Goal: Information Seeking & Learning: Learn about a topic

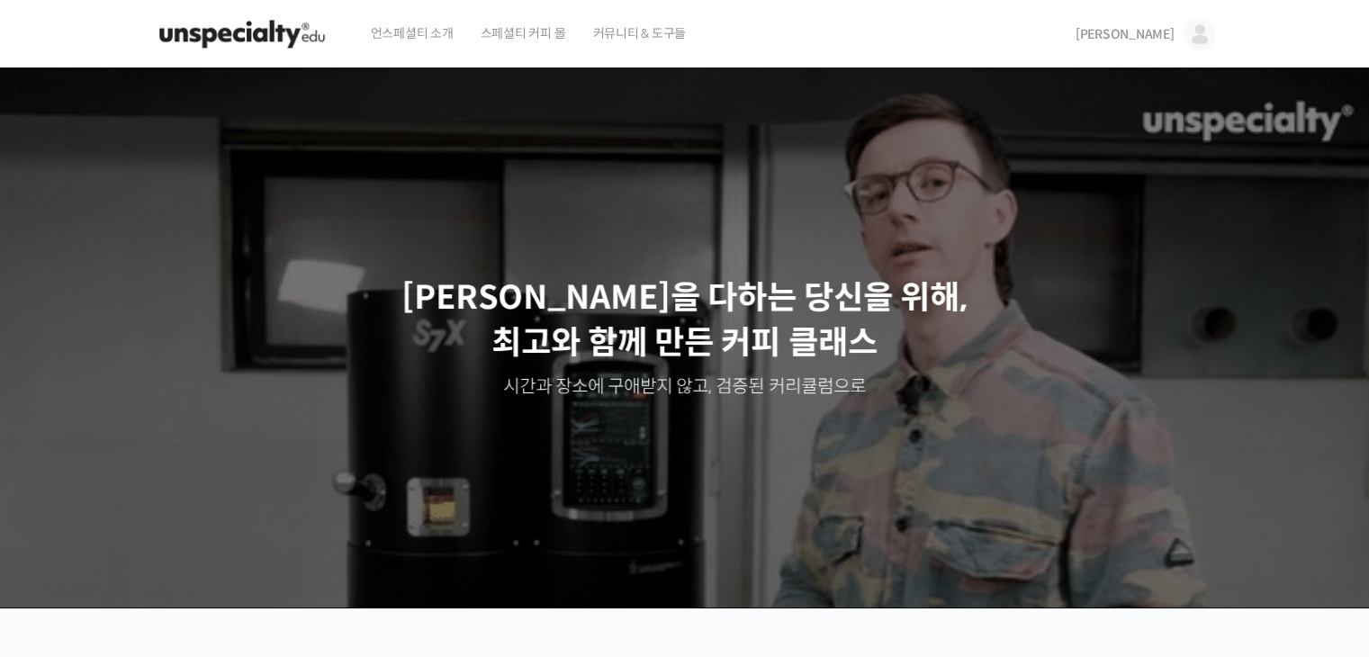
click at [1201, 32] on img at bounding box center [1200, 34] width 32 height 32
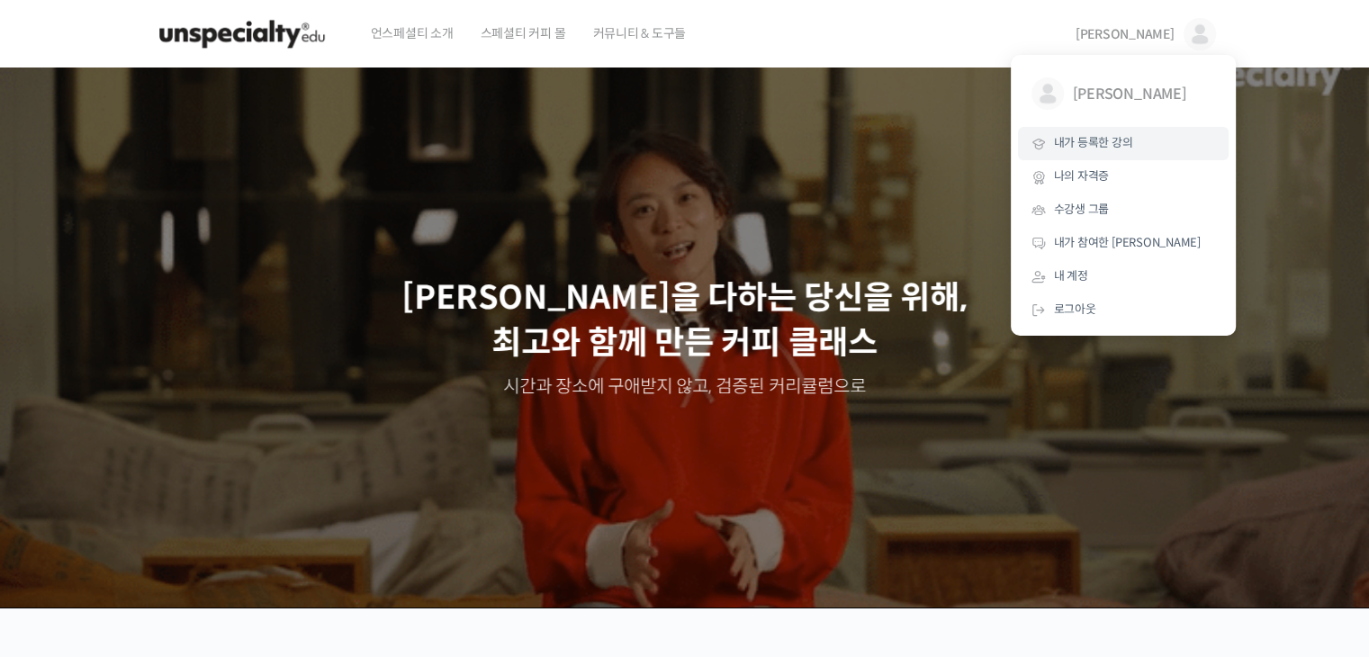
click at [1091, 138] on span "내가 등록한 강의" at bounding box center [1093, 142] width 79 height 15
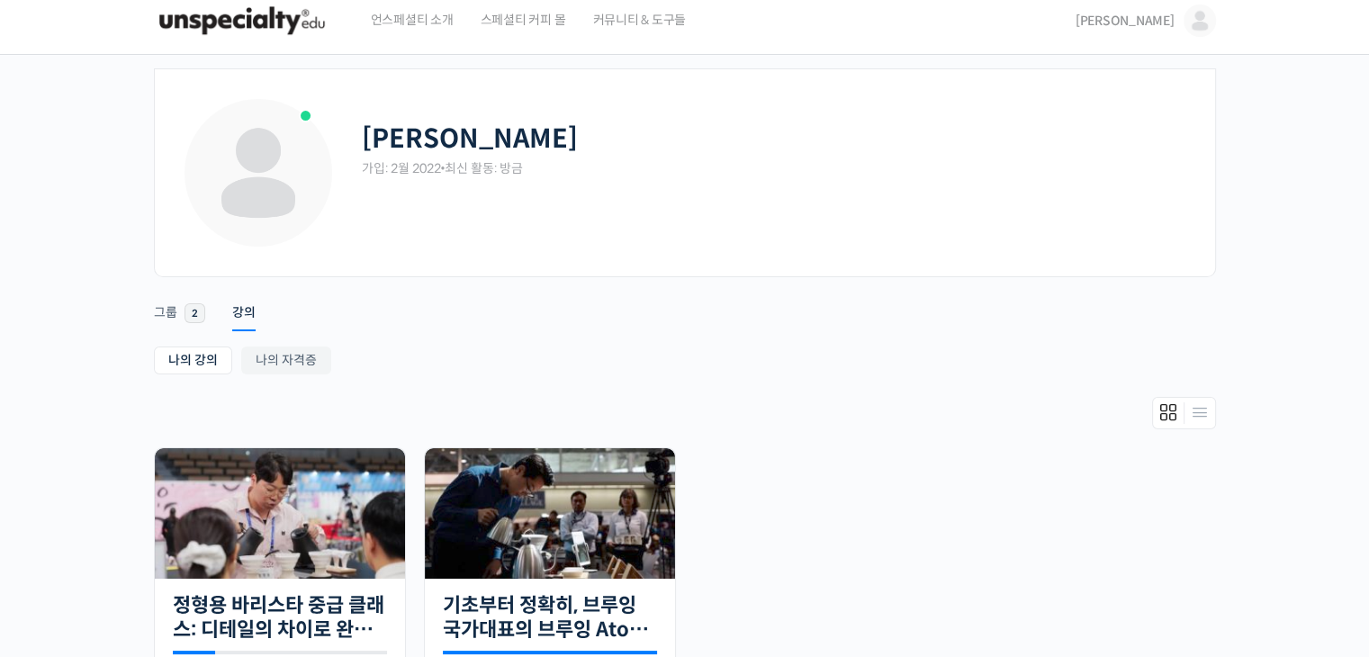
scroll to position [270, 0]
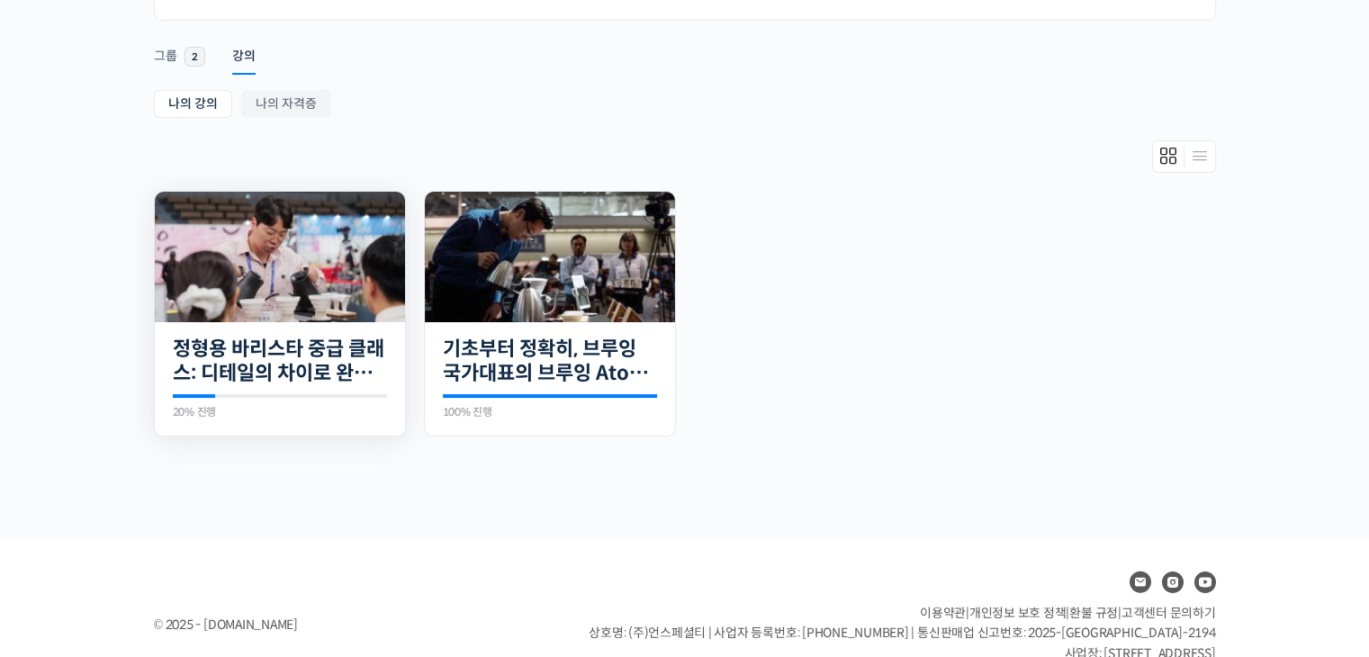
click at [317, 298] on img at bounding box center [280, 257] width 250 height 131
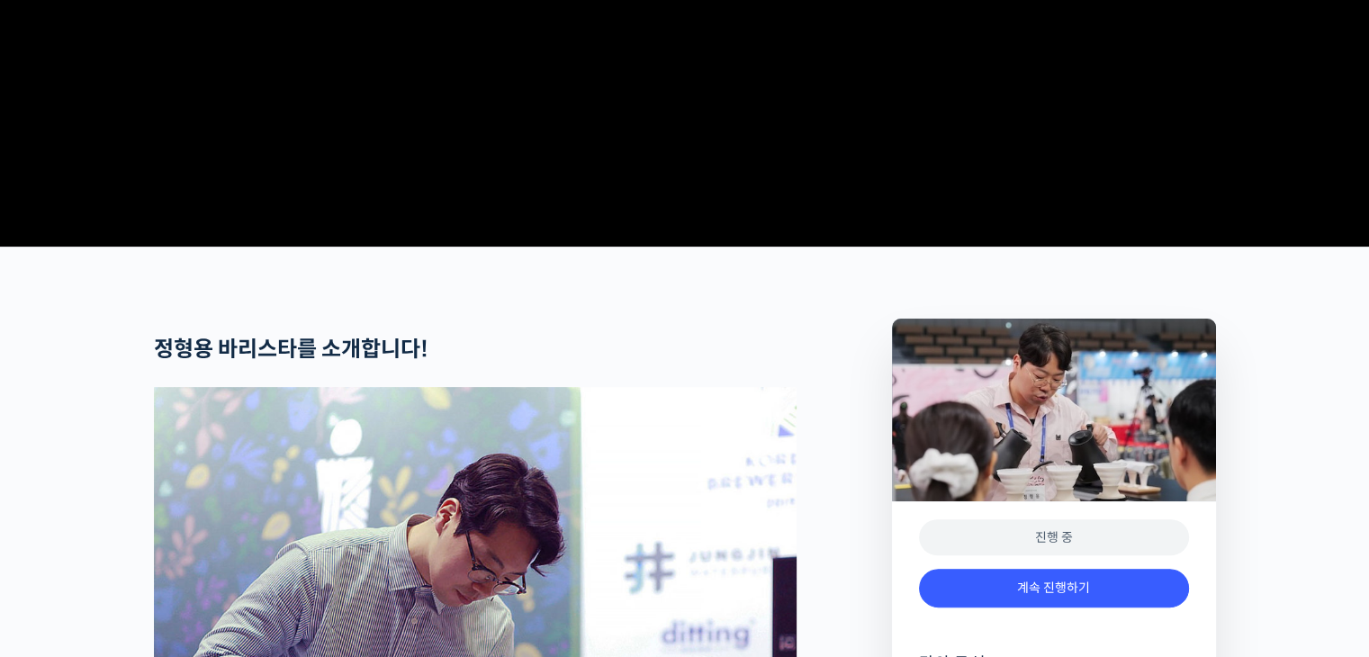
scroll to position [990, 0]
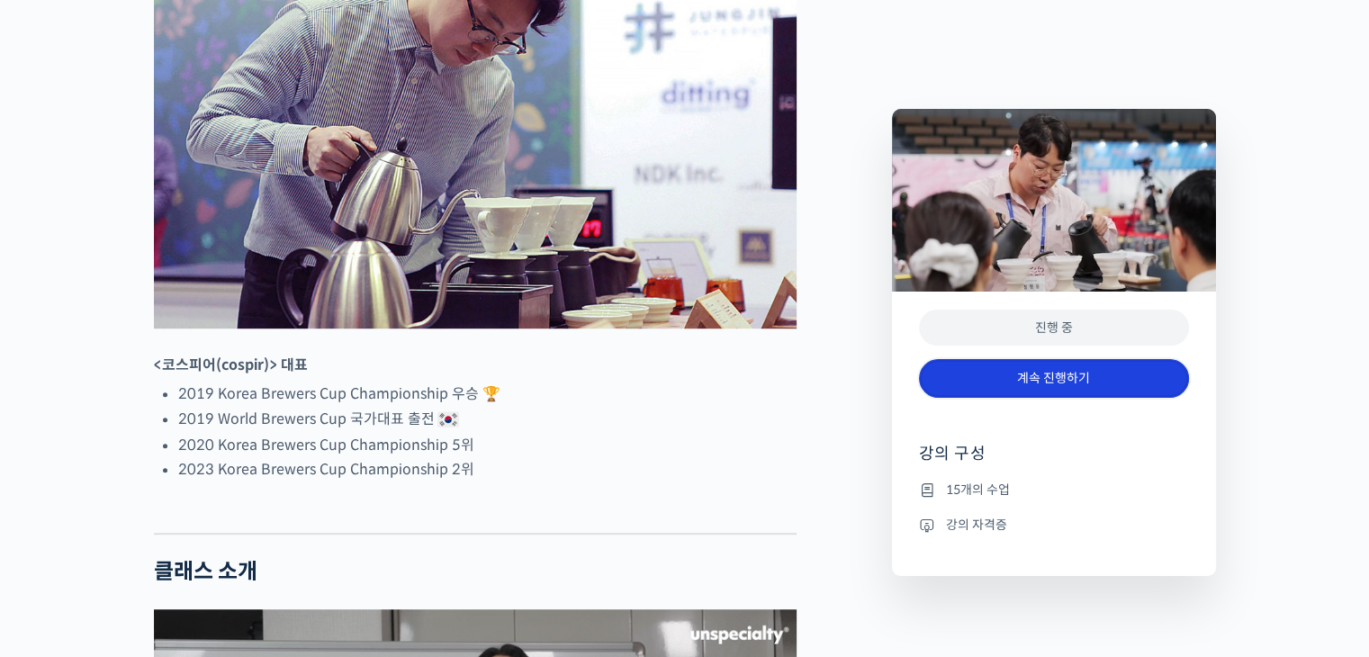
click at [1001, 382] on link "계속 진행하기" at bounding box center [1054, 378] width 270 height 39
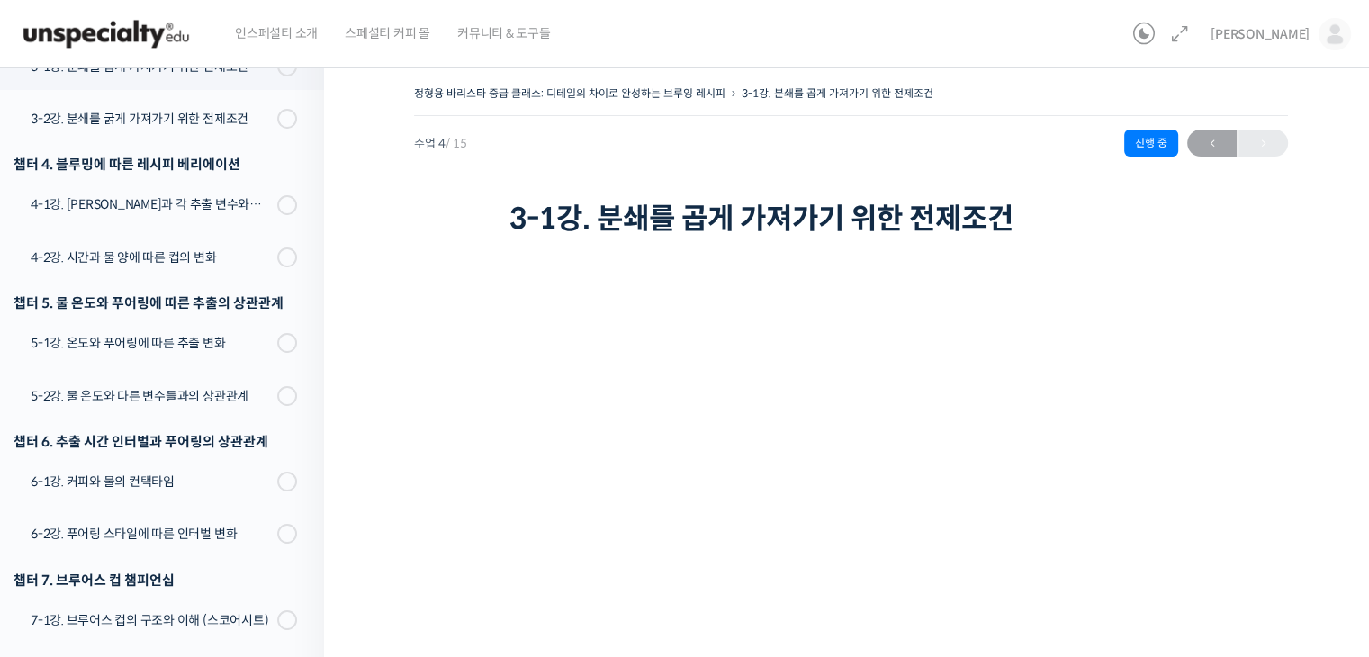
scroll to position [363, 0]
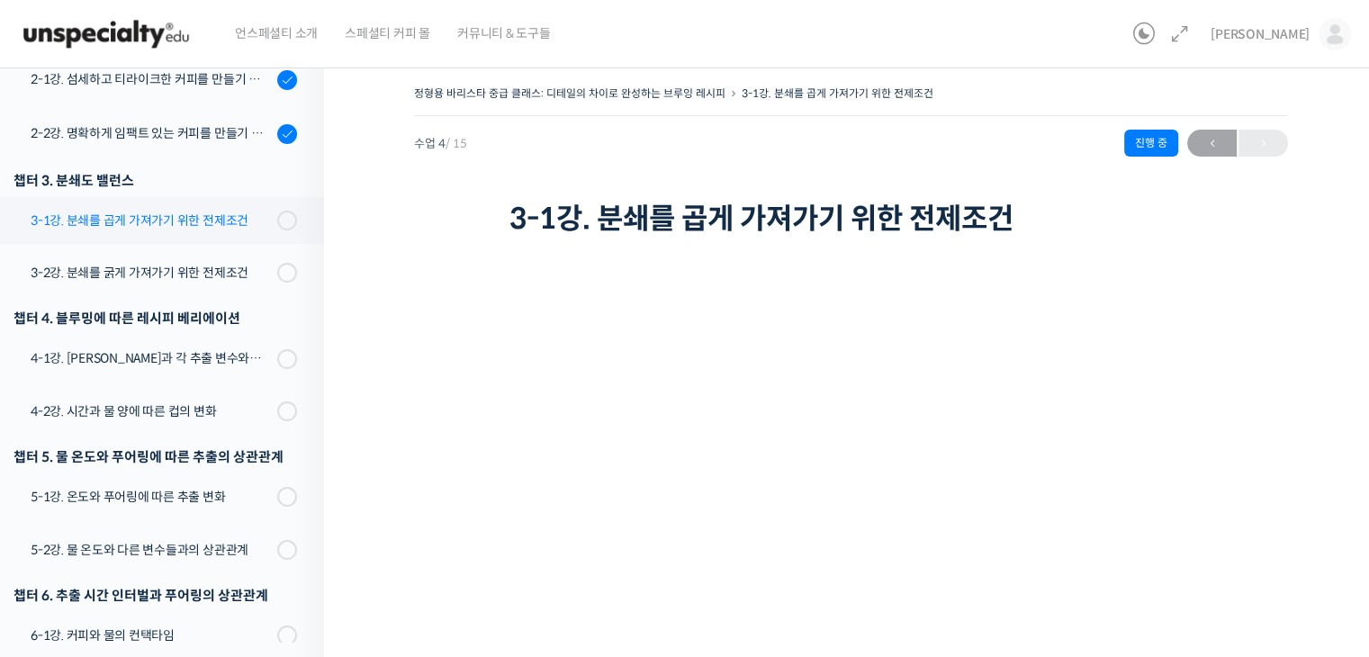
click at [176, 226] on div "3-1강. 분쇄를 곱게 가져가기 위한 전제조건" at bounding box center [151, 221] width 241 height 20
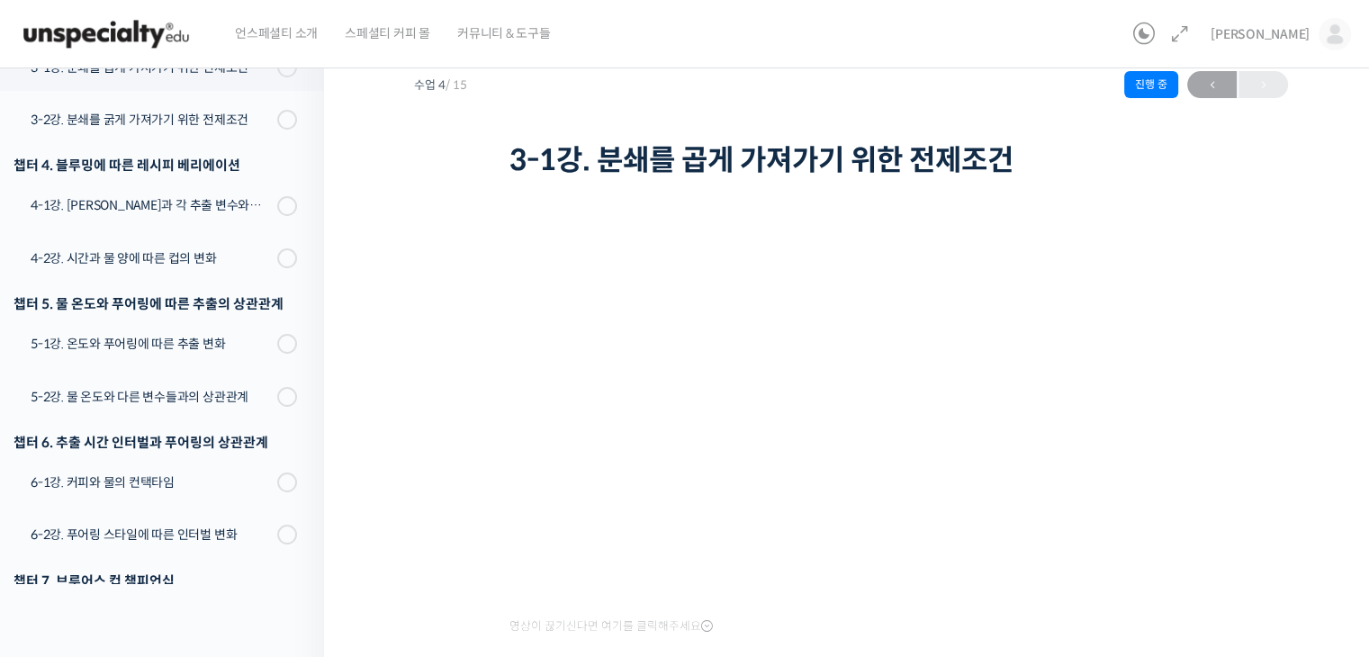
scroll to position [90, 0]
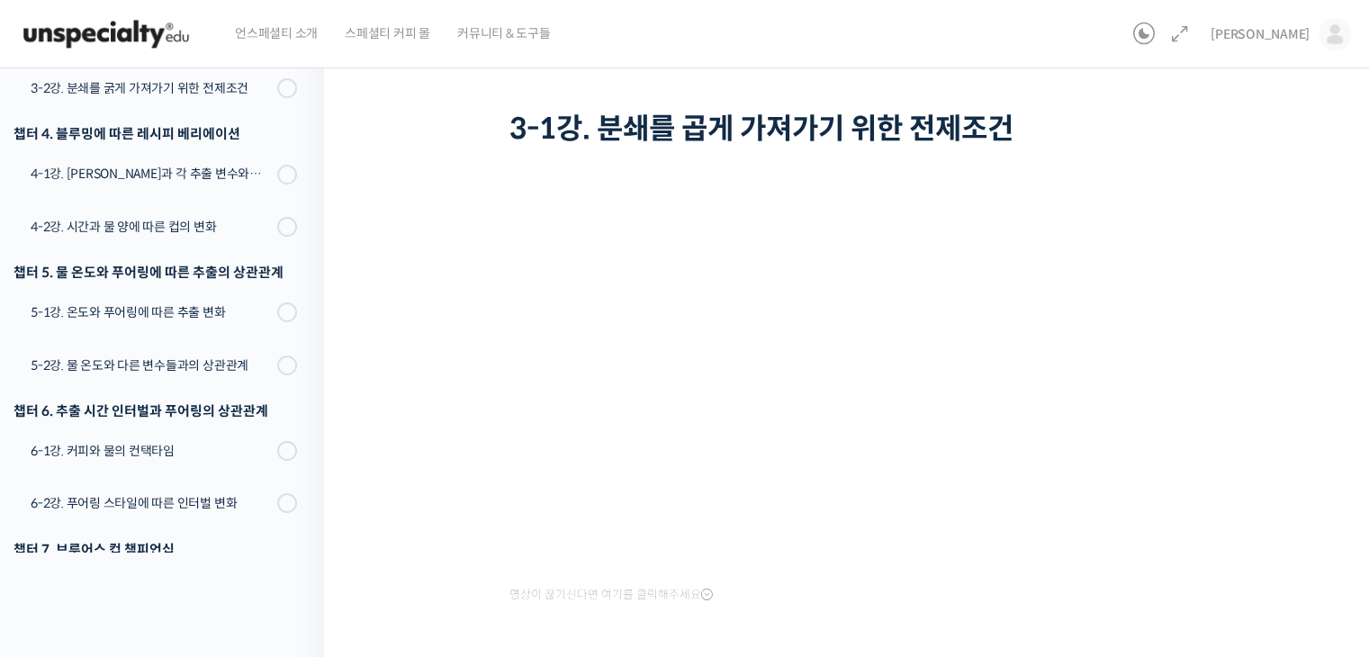
click at [1292, 455] on div "정형용 바리스타 중급 클래스: 디테일의 차이로 완성하는 브루잉 레시피 3-1강. 분쇄를 곱게 가져가기 위한 전제조건 진행 중 수업 4 / 15…" at bounding box center [851, 378] width 1054 height 829
click at [1180, 92] on div "정형용 바리스타 중급 클래스: 디테일의 차이로 완성하는 브루잉 레시피 3-1강. 분쇄를 곱게 가져가기 위한 전제조건 진행 중 수업 4 / 15…" at bounding box center [851, 71] width 874 height 160
